Goal: Task Accomplishment & Management: Use online tool/utility

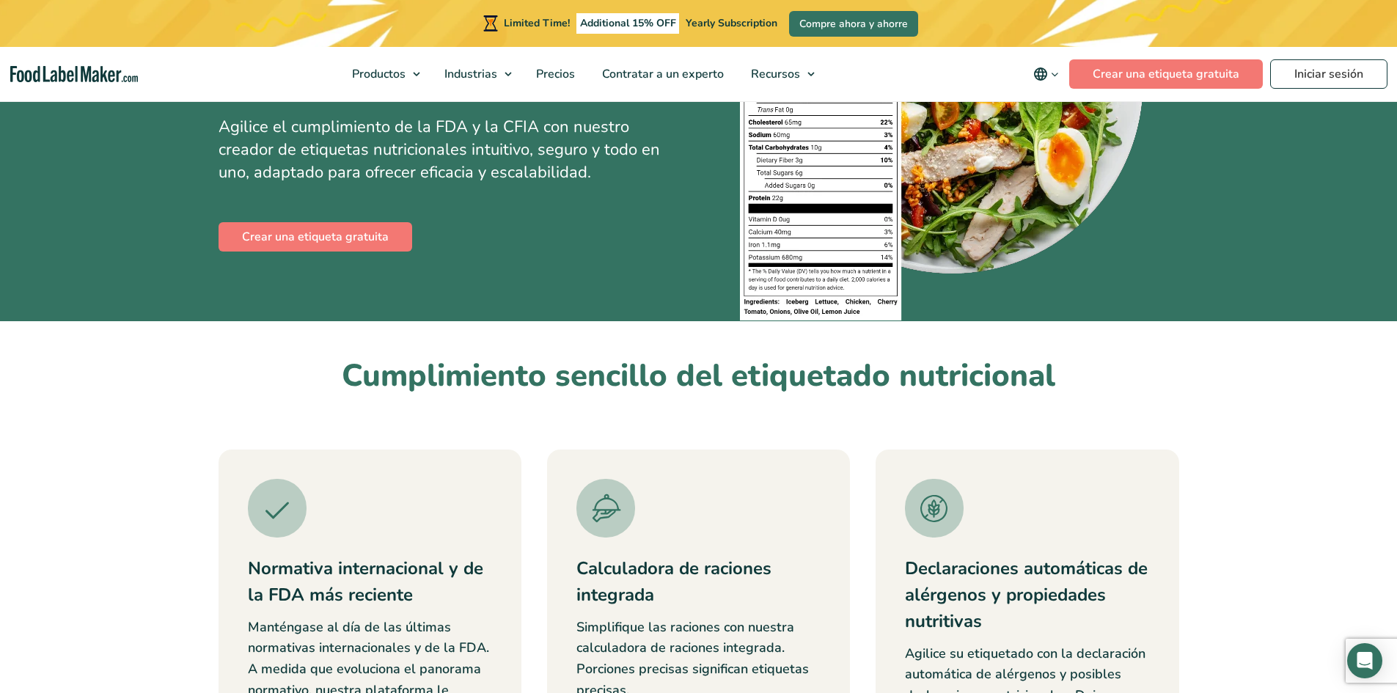
scroll to position [147, 0]
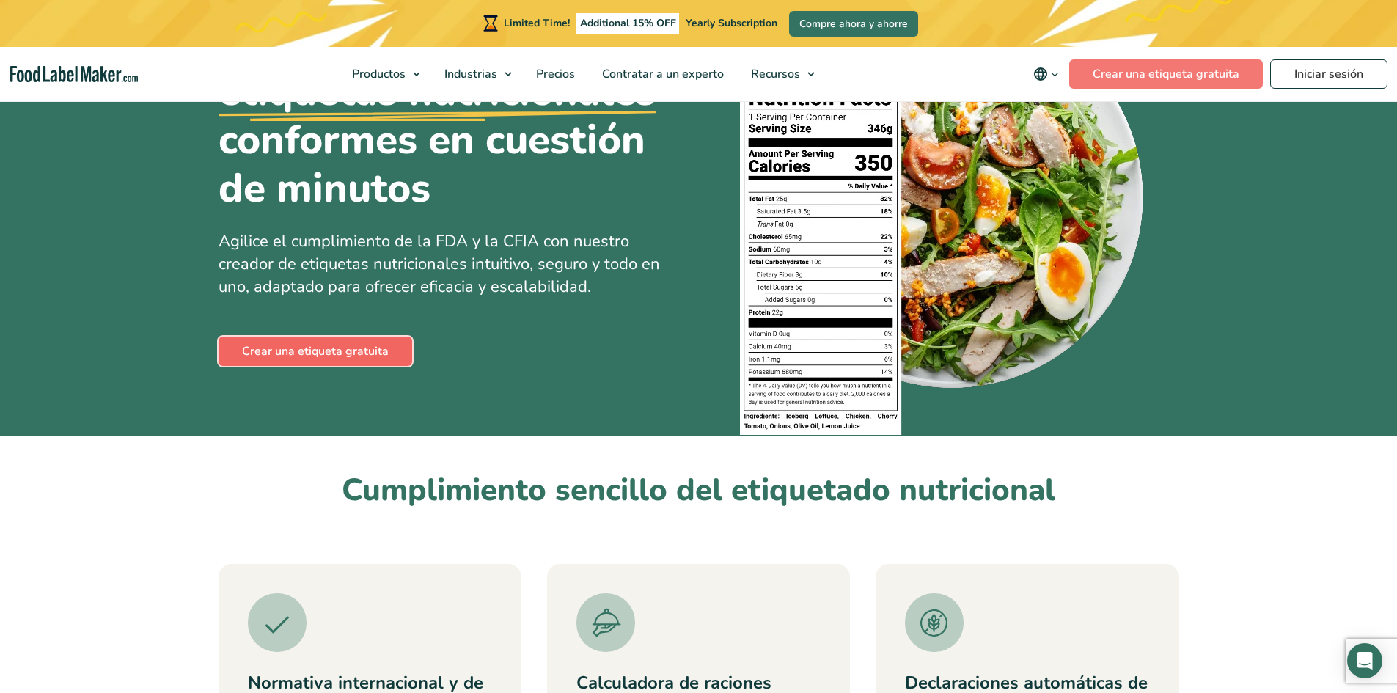
click at [357, 354] on link "Crear una etiqueta gratuita" at bounding box center [315, 351] width 194 height 29
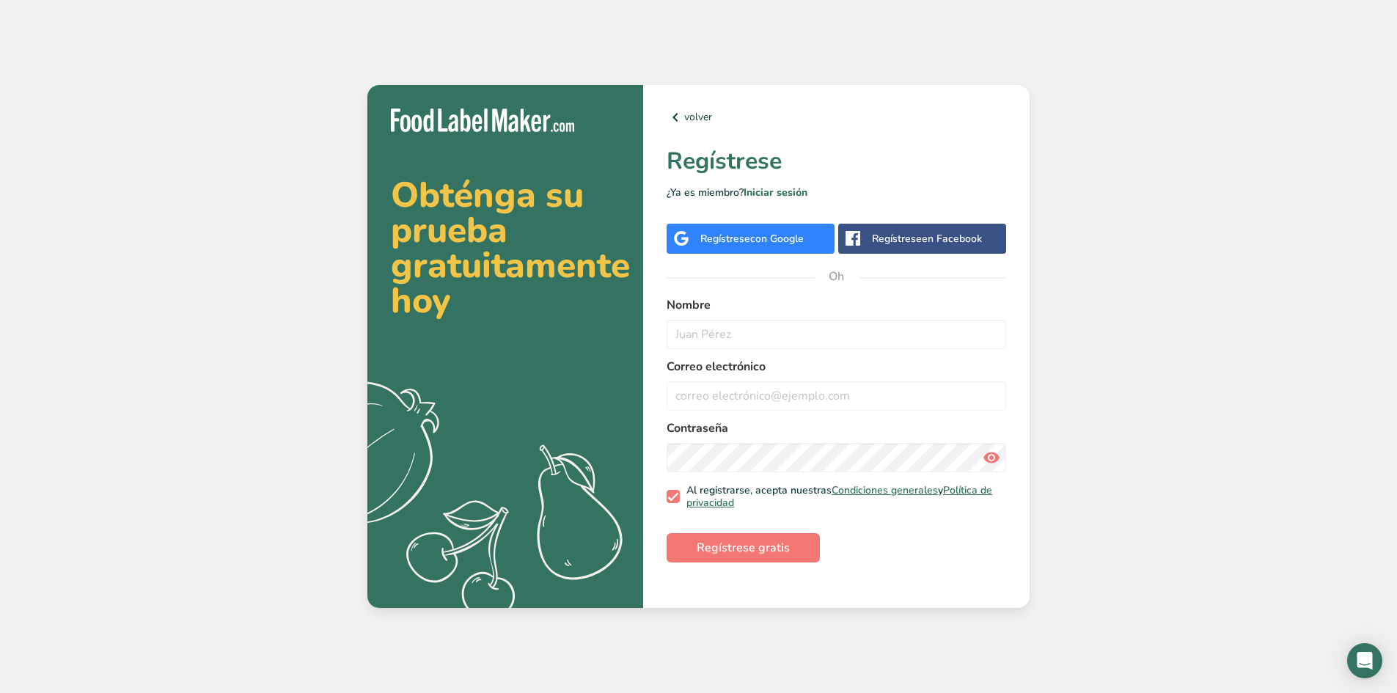
drag, startPoint x: 0, startPoint y: 0, endPoint x: 1117, endPoint y: 361, distance: 1174.4
click at [1260, 346] on div "Obténga su prueba gratuitamente hoy .a{fill:#f5f3ed;} volver Regístrese ¿Ya es …" at bounding box center [698, 346] width 1397 height 693
click at [909, 240] on font "Regístrese" at bounding box center [897, 239] width 50 height 14
click at [784, 246] on div "Regístrese con Google" at bounding box center [751, 238] width 103 height 15
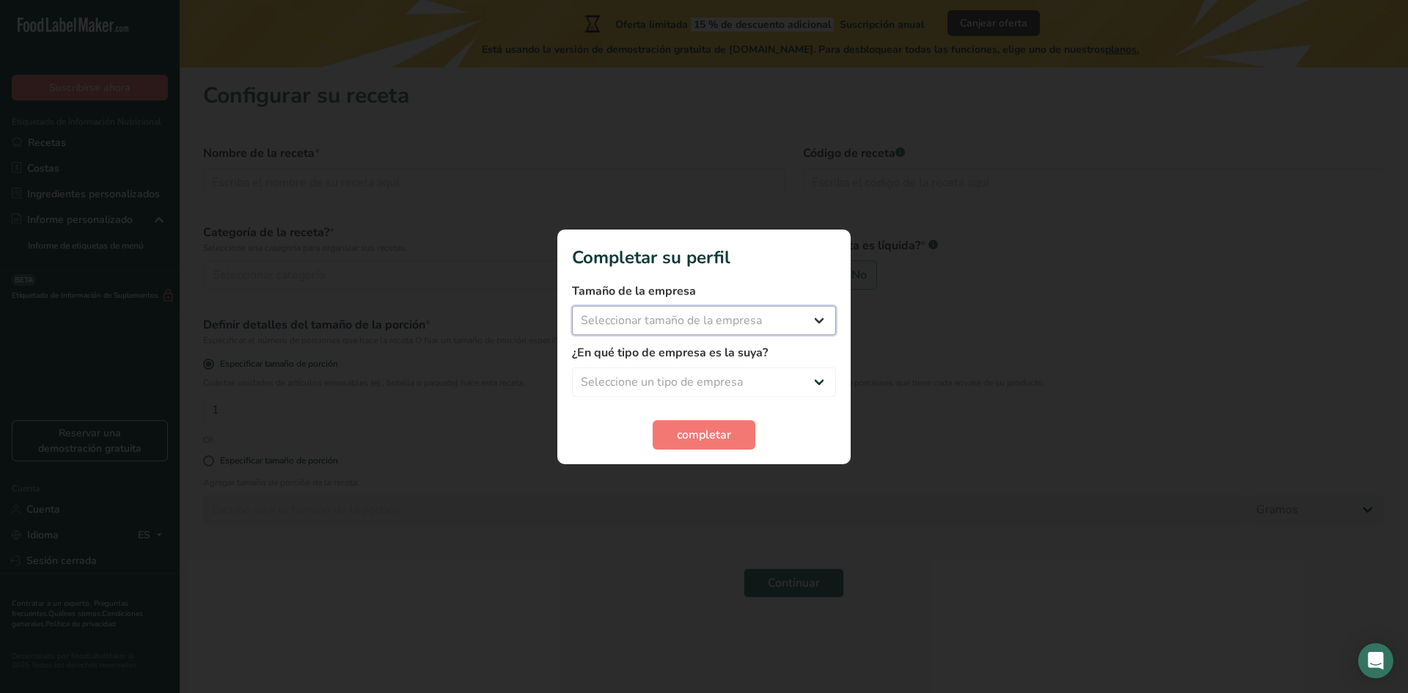
click at [798, 331] on select "Seleccionar tamaño de la empresa Menos de 10 empleados De 10 a 50 empleados De …" at bounding box center [704, 320] width 264 height 29
select select "1"
click at [572, 306] on select "Seleccionar tamaño de la empresa Menos de 10 empleados De 10 a 50 empleados De …" at bounding box center [704, 320] width 264 height 29
click at [750, 372] on select "Seleccione un tipo de empresa Fabricante de alimentos envasados Restaurante y c…" at bounding box center [704, 381] width 264 height 29
select select "1"
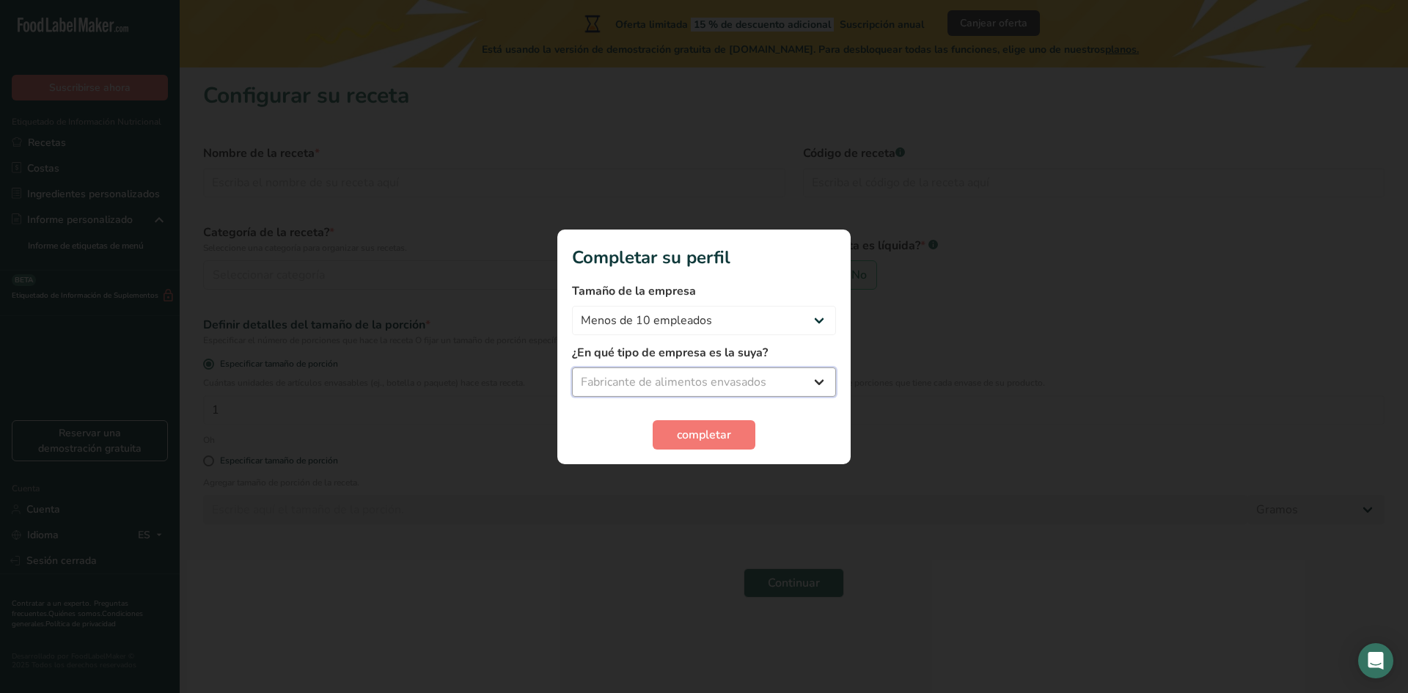
click at [572, 367] on select "Seleccione un tipo de empresa Fabricante de alimentos envasados Restaurante y c…" at bounding box center [704, 381] width 264 height 29
click at [705, 441] on font "completar" at bounding box center [704, 435] width 54 height 16
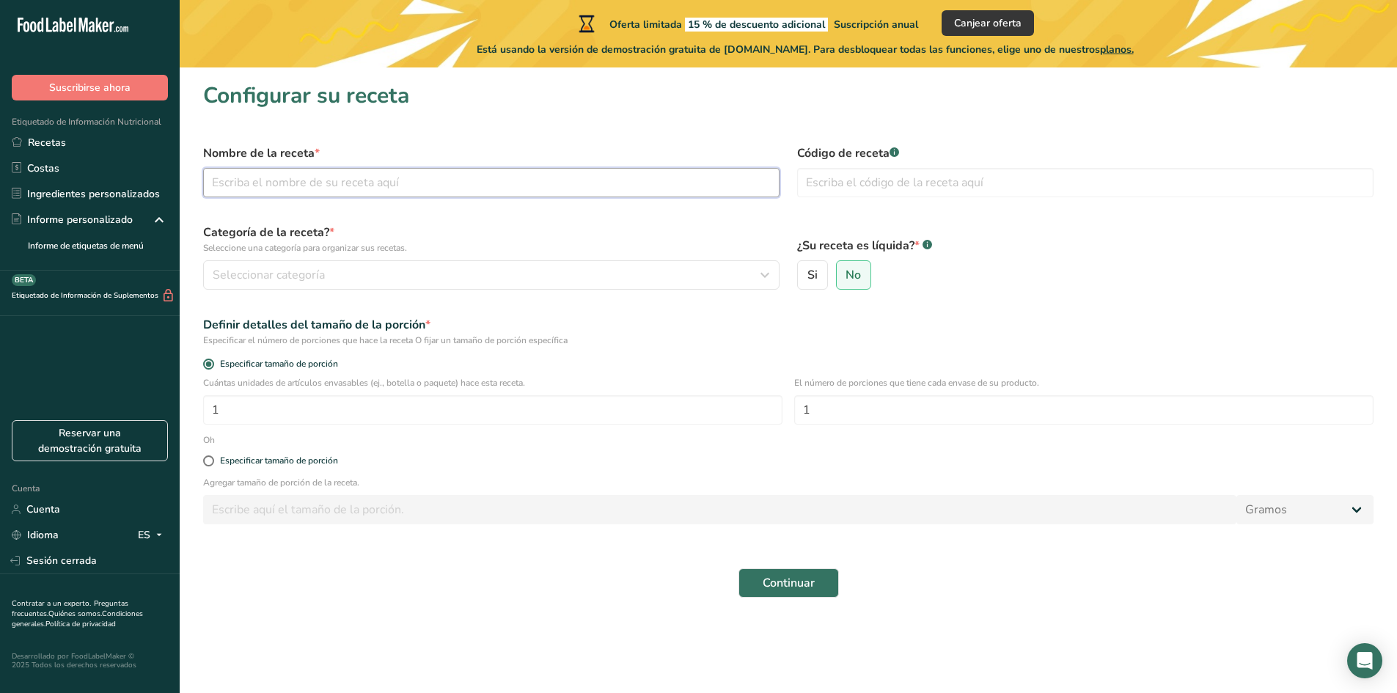
click at [400, 186] on input "text" at bounding box center [491, 182] width 576 height 29
click at [819, 588] on button "Continuar" at bounding box center [788, 582] width 100 height 29
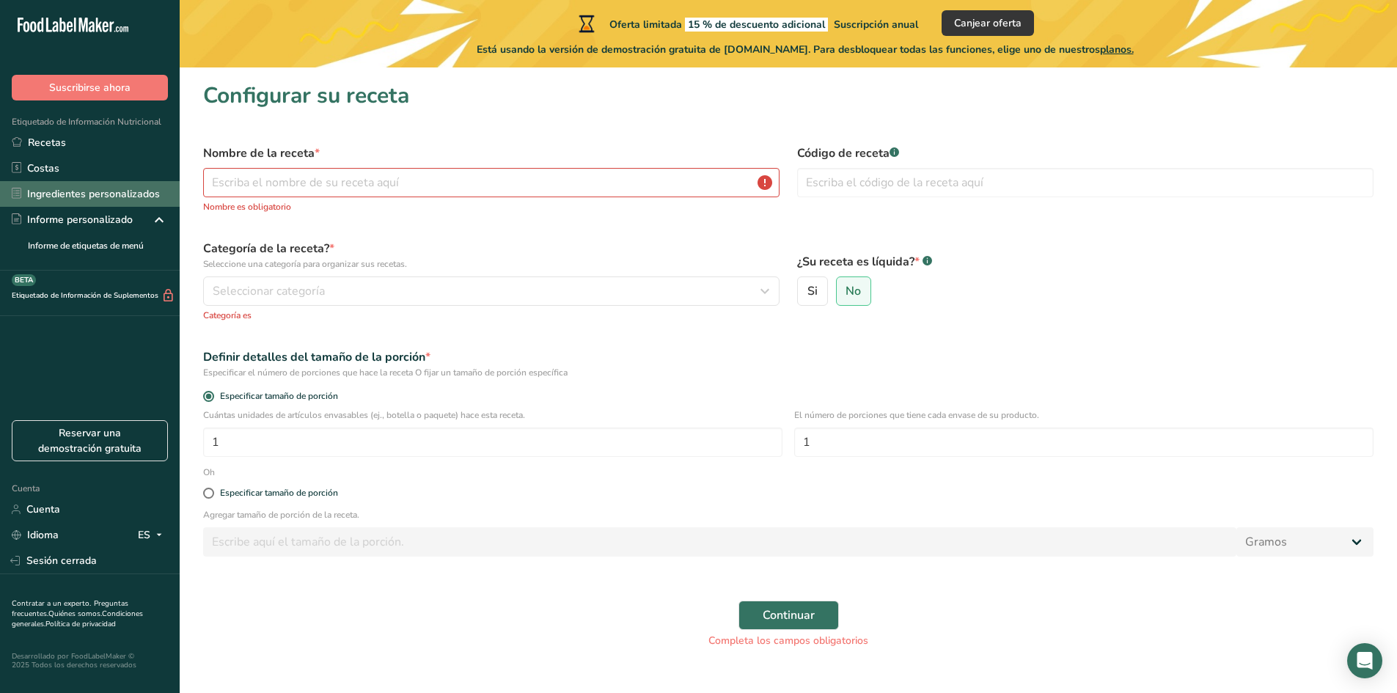
click at [109, 196] on font "Ingredientes personalizados" at bounding box center [93, 194] width 133 height 14
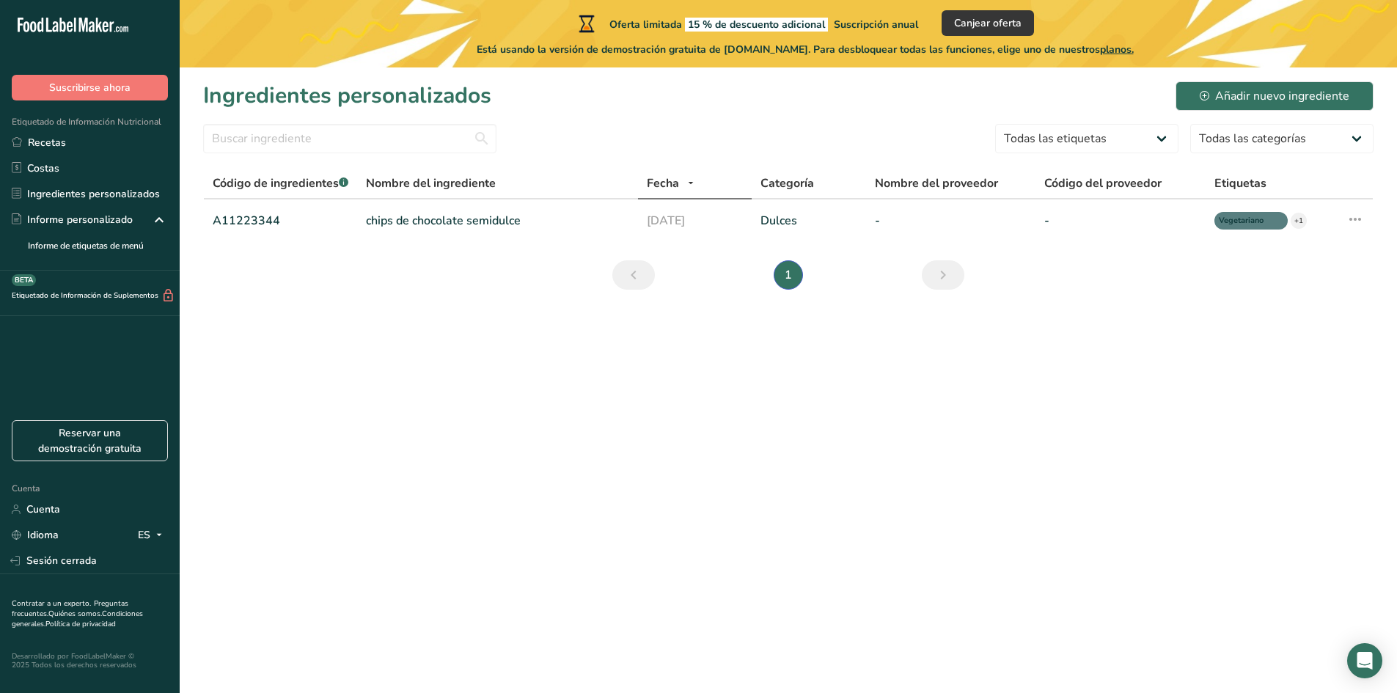
click at [794, 270] on li "1" at bounding box center [788, 274] width 35 height 29
click at [120, 214] on font "Informe personalizado" at bounding box center [80, 220] width 106 height 14
click at [148, 196] on font "Ingredientes personalizados" at bounding box center [93, 194] width 133 height 14
click at [1276, 94] on font "Añadir nuevo ingrediente" at bounding box center [1282, 96] width 134 height 16
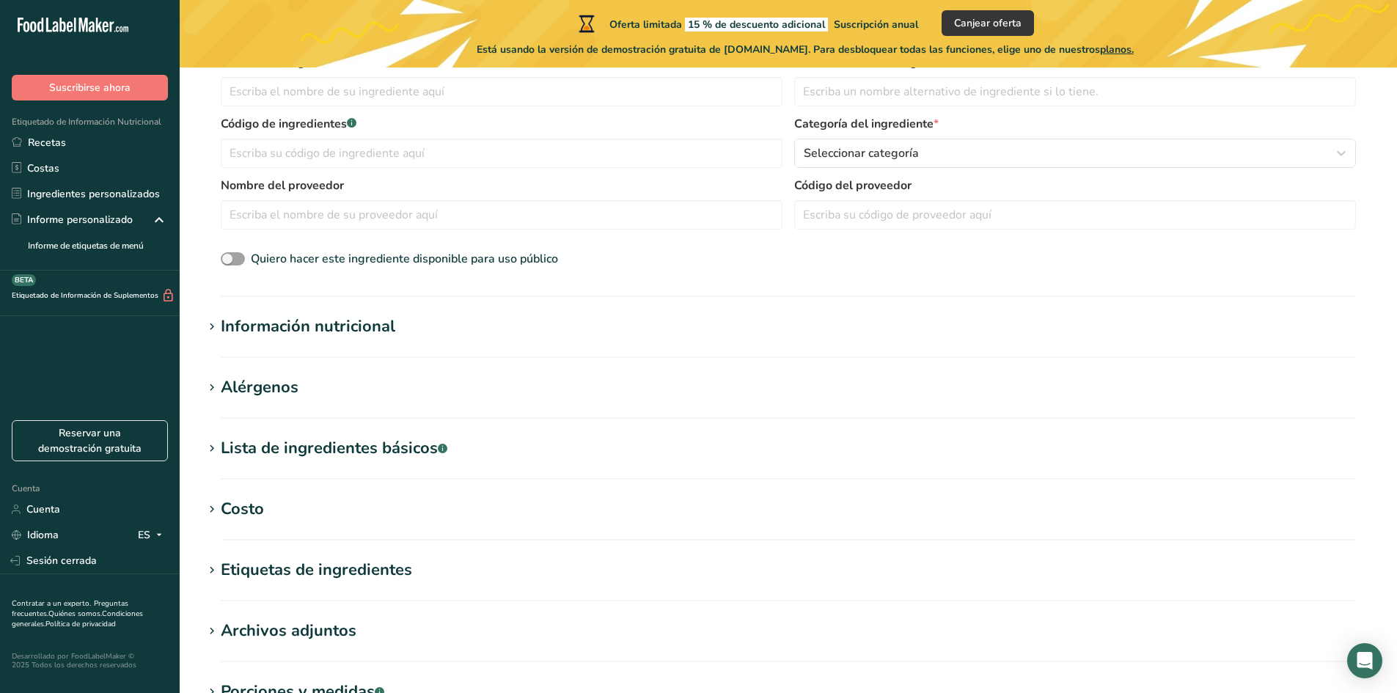
scroll to position [220, 0]
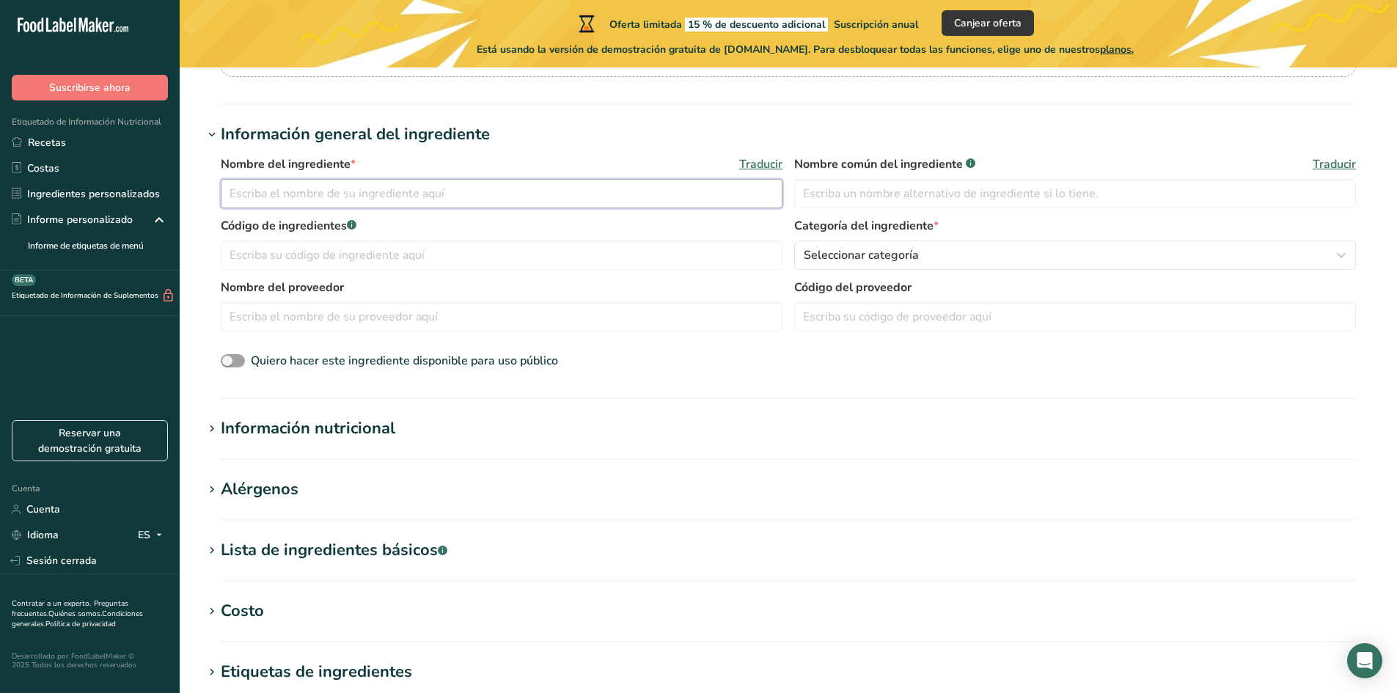
click at [401, 199] on input "text" at bounding box center [502, 193] width 562 height 29
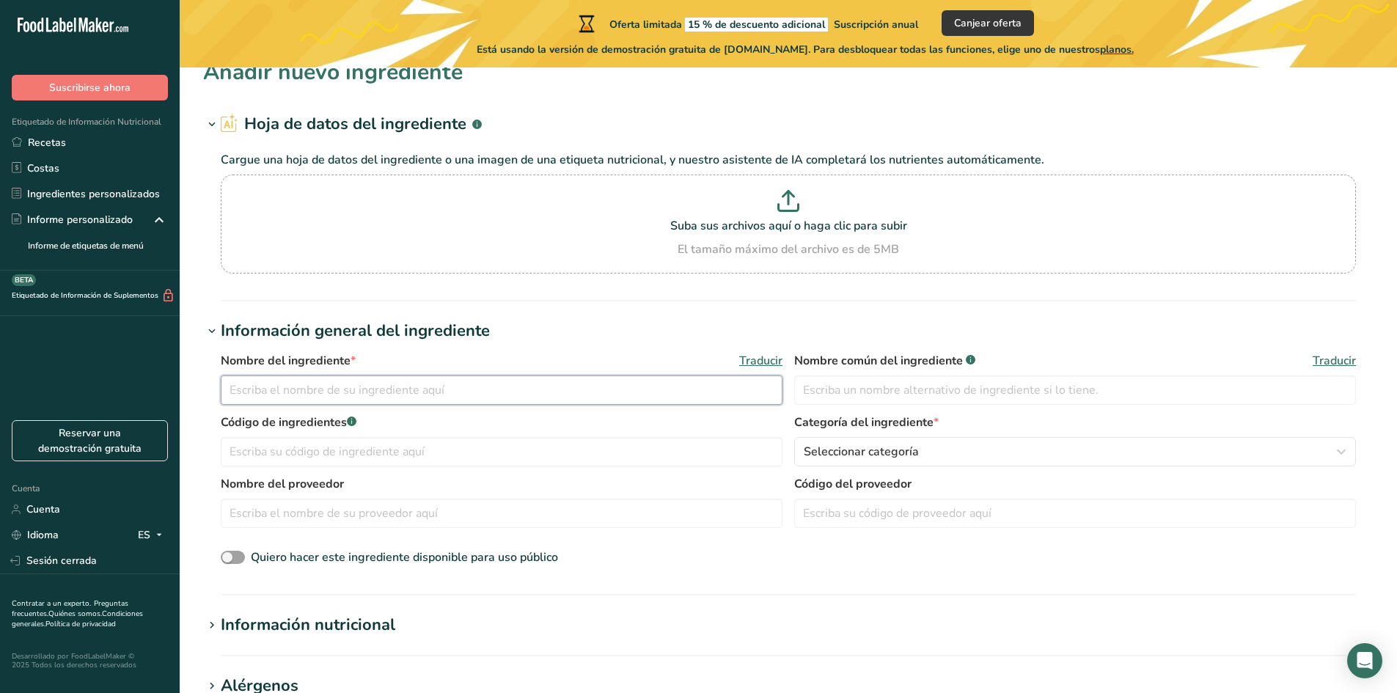
scroll to position [0, 0]
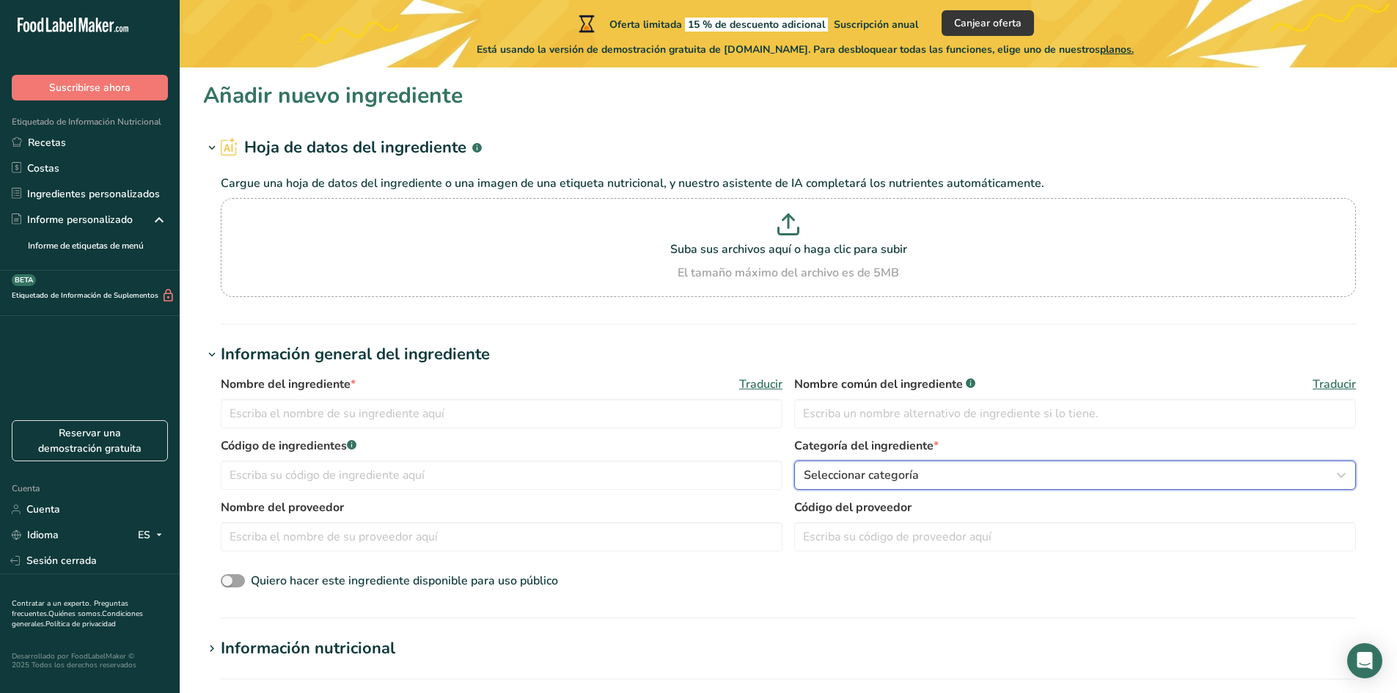
click at [913, 484] on button "Seleccionar categoría" at bounding box center [1075, 474] width 562 height 29
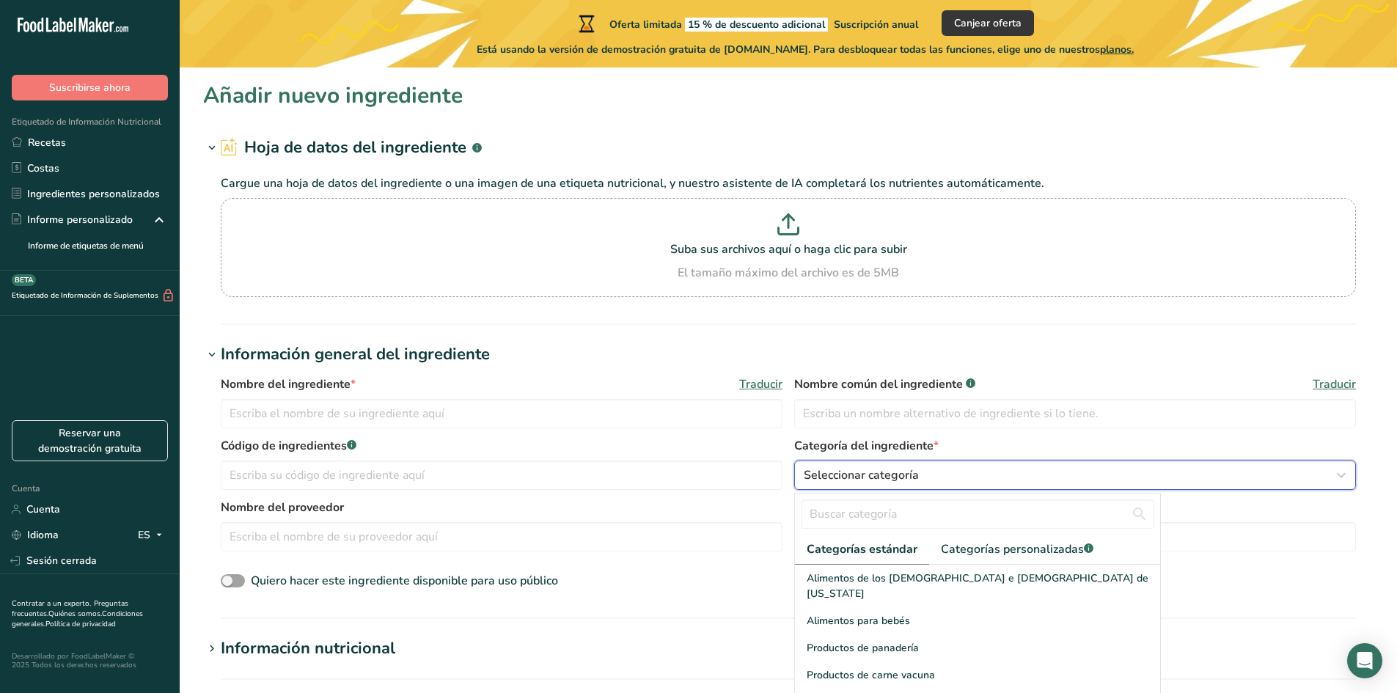
click at [916, 485] on button "Seleccionar categoría" at bounding box center [1075, 474] width 562 height 29
